Goal: Task Accomplishment & Management: Complete application form

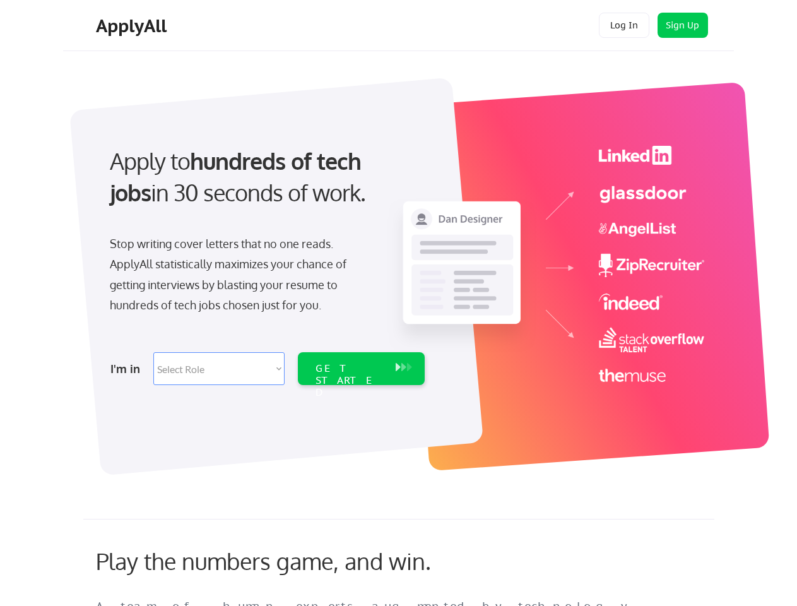
click at [398, 303] on div "Apply to hundreds of tech jobs in 30 seconds of work. Stop writing cover letter…" at bounding box center [266, 261] width 353 height 258
click at [400, 269] on div "Apply to hundreds of tech jobs in 30 seconds of work. Stop writing cover letter…" at bounding box center [266, 261] width 353 height 258
click at [266, 261] on div "Stop writing cover letters that no one reads. ApplyAll statistically maximizes …" at bounding box center [239, 274] width 259 height 82
click at [264, 187] on div "Apply to hundreds of tech jobs in 30 seconds of work." at bounding box center [265, 177] width 310 height 64
click at [239, 277] on div "Stop writing cover letters that no one reads. ApplyAll statistically maximizes …" at bounding box center [239, 274] width 259 height 82
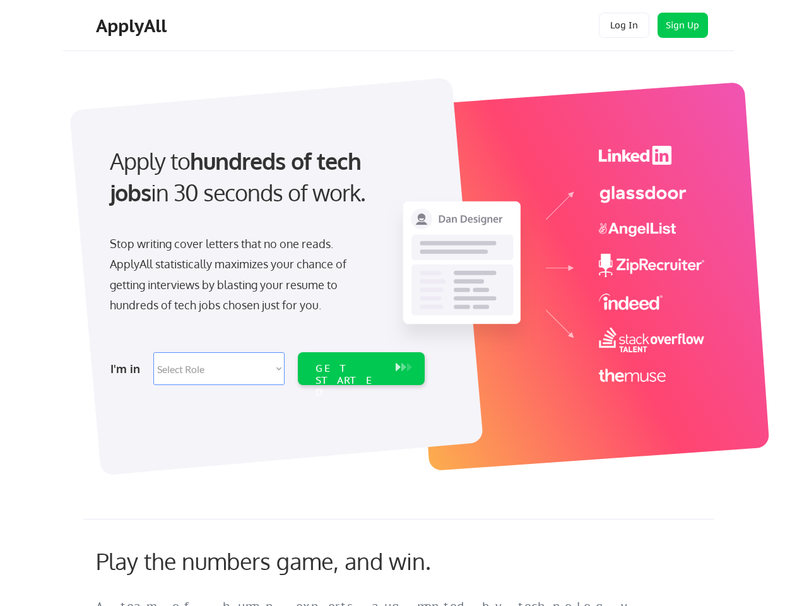
click at [266, 368] on select "Select Role Software Engineering Product Management Customer Success Sales UI/U…" at bounding box center [218, 368] width 131 height 33
click at [128, 368] on div "I'm in" at bounding box center [127, 368] width 35 height 20
click at [219, 368] on select "Select Role Software Engineering Product Management Customer Success Sales UI/U…" at bounding box center [218, 368] width 131 height 33
click at [361, 368] on div "GET STARTED" at bounding box center [348, 380] width 67 height 37
click at [349, 368] on div "GET STARTED" at bounding box center [348, 380] width 67 height 37
